Goal: Task Accomplishment & Management: Use online tool/utility

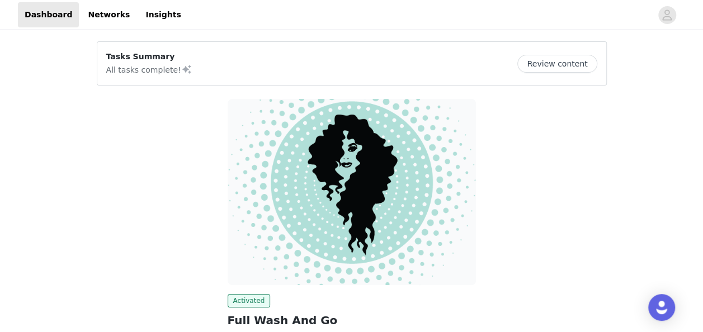
click at [568, 58] on button "Review content" at bounding box center [556, 64] width 79 height 18
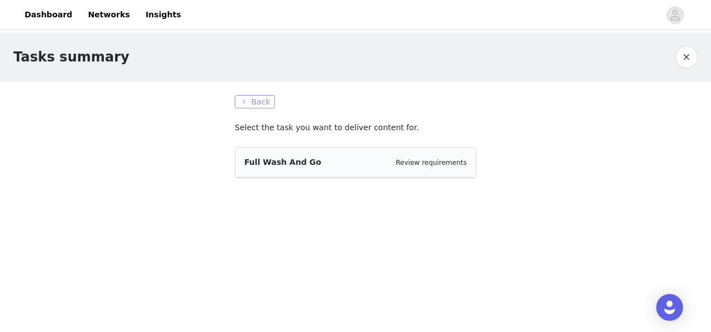
click at [264, 98] on button "Back" at bounding box center [255, 101] width 40 height 13
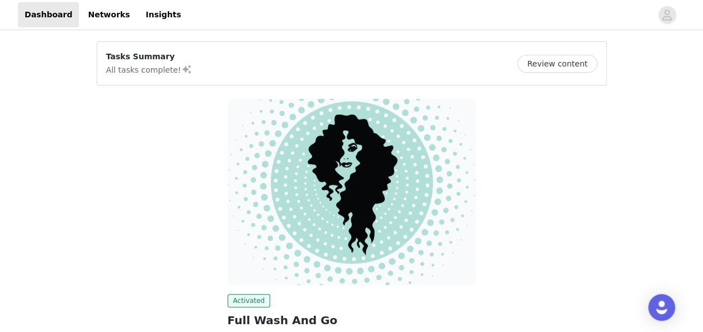
scroll to position [131, 0]
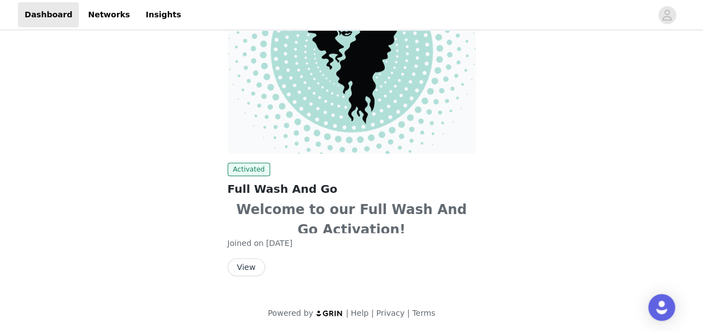
click at [255, 263] on button "View" at bounding box center [246, 267] width 37 height 18
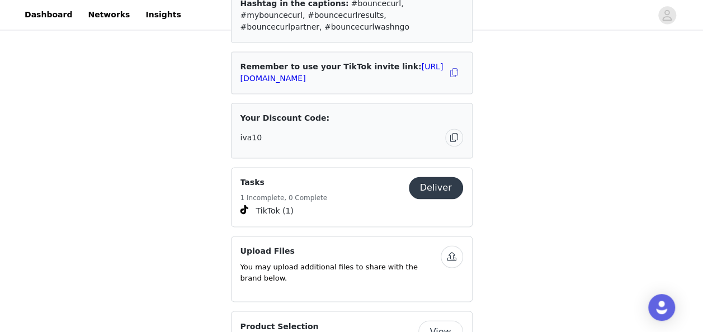
scroll to position [783, 0]
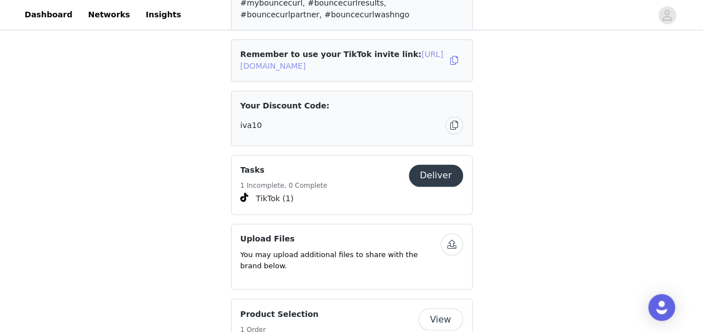
click at [321, 50] on link "[URL][DOMAIN_NAME]" at bounding box center [341, 60] width 203 height 21
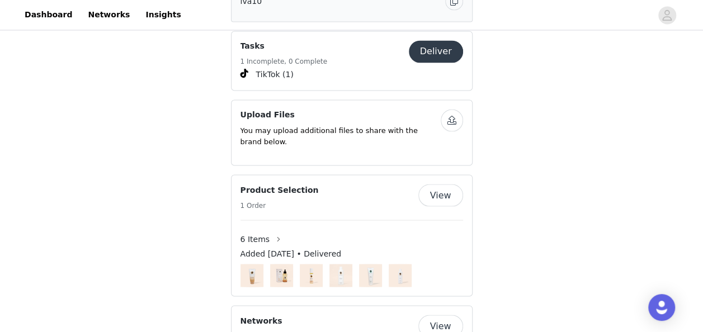
scroll to position [839, 0]
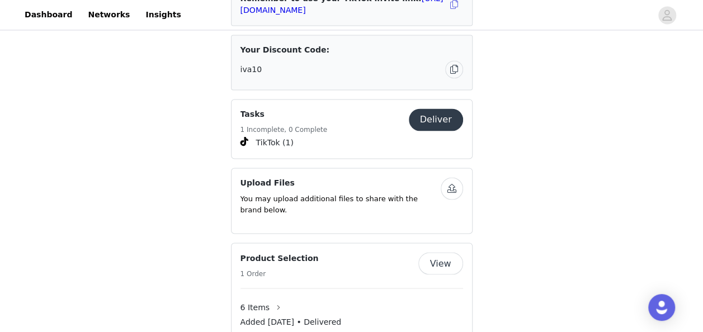
click at [277, 137] on span "TikTok (1)" at bounding box center [274, 143] width 37 height 12
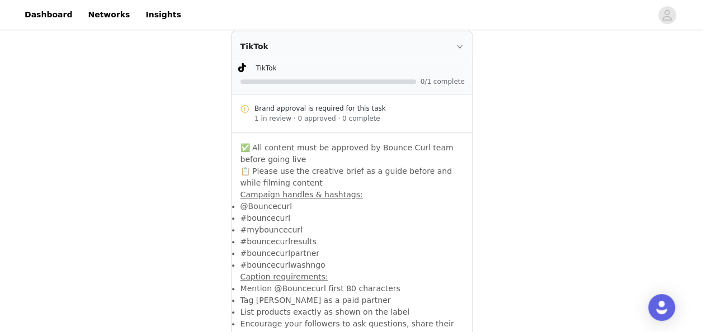
scroll to position [447, 0]
